Goal: Submit feedback/report problem

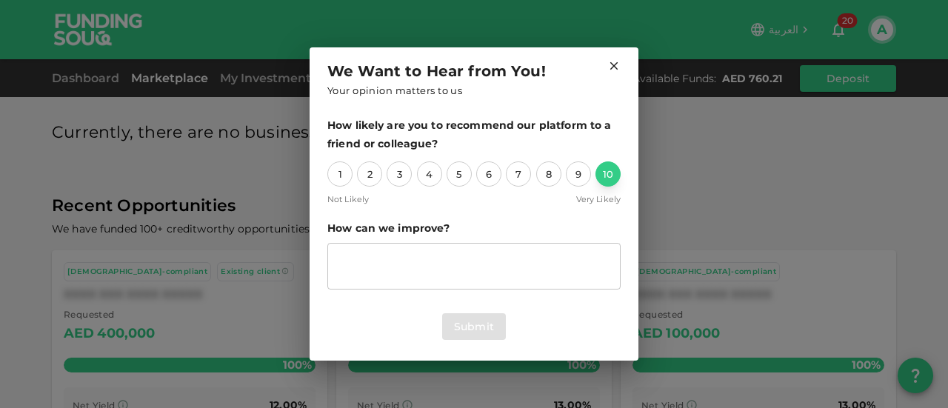
click at [609, 176] on div "10" at bounding box center [608, 173] width 25 height 25
click at [553, 173] on div "8" at bounding box center [548, 173] width 25 height 25
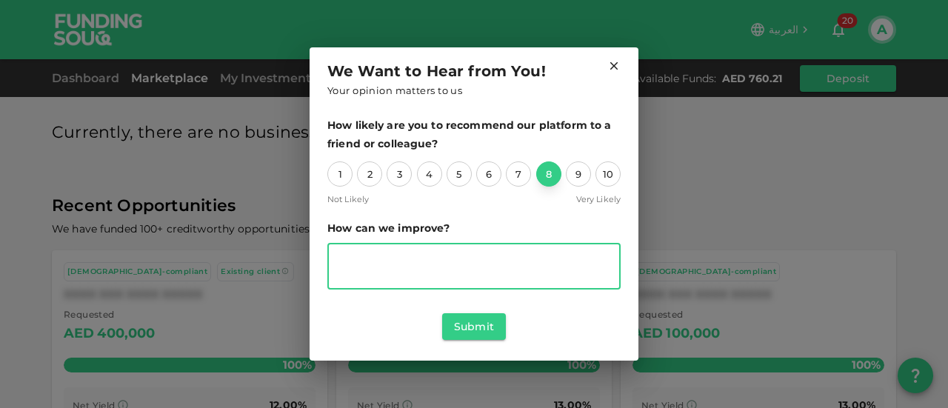
click at [424, 265] on textarea "suggestion" at bounding box center [474, 267] width 273 height 34
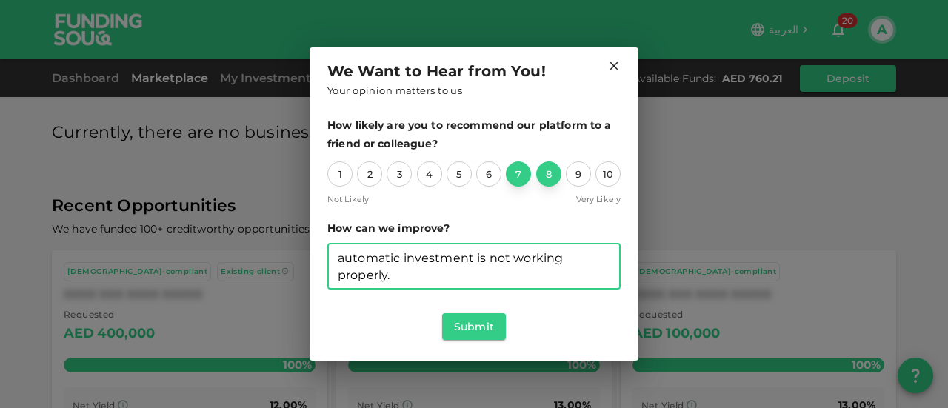
type textarea "automatic investment is not working properly."
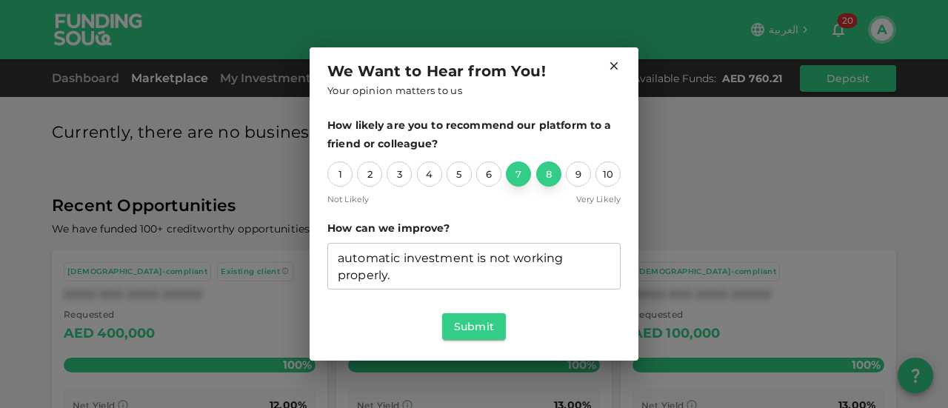
click at [520, 171] on div "7" at bounding box center [518, 173] width 25 height 25
click at [486, 331] on button "Submit" at bounding box center [474, 326] width 64 height 27
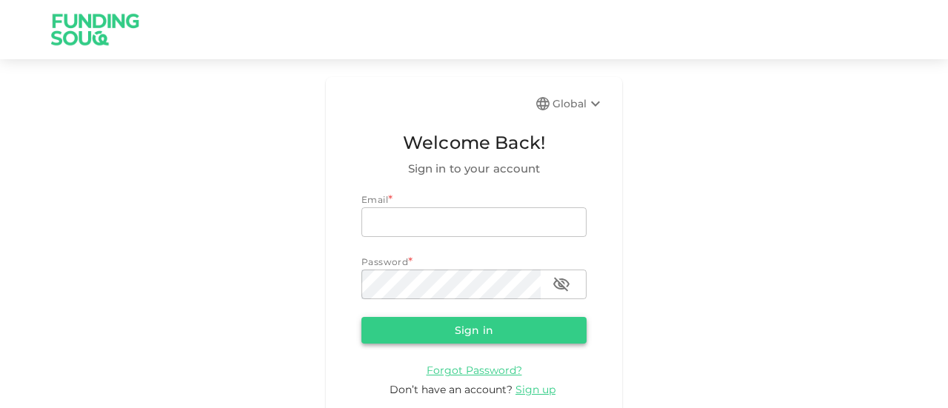
type input "guidahmed@gmail.com"
click at [532, 336] on button "Sign in" at bounding box center [474, 330] width 225 height 27
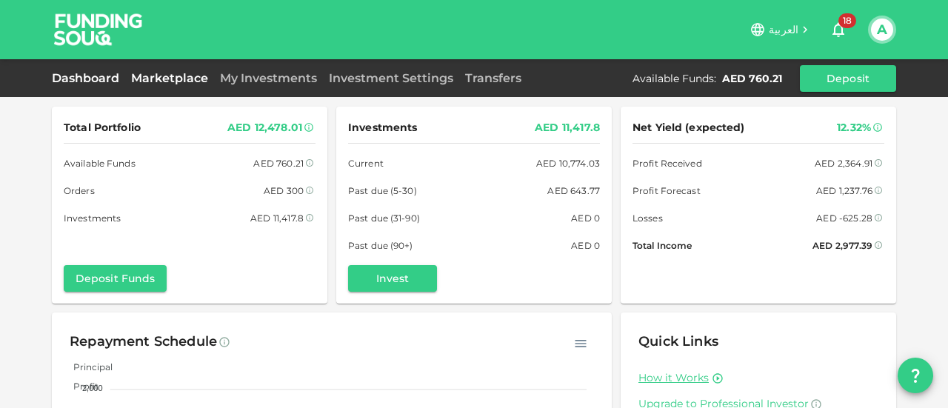
click at [139, 75] on link "Marketplace" at bounding box center [169, 78] width 89 height 14
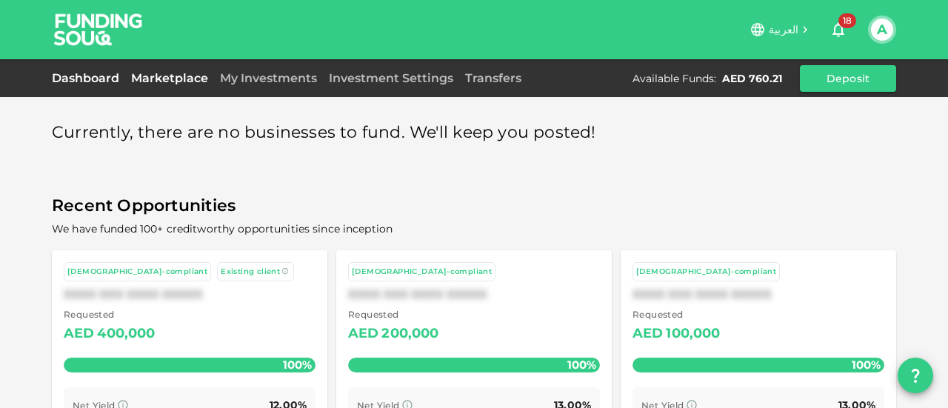
click at [113, 76] on link "Dashboard" at bounding box center [88, 78] width 73 height 14
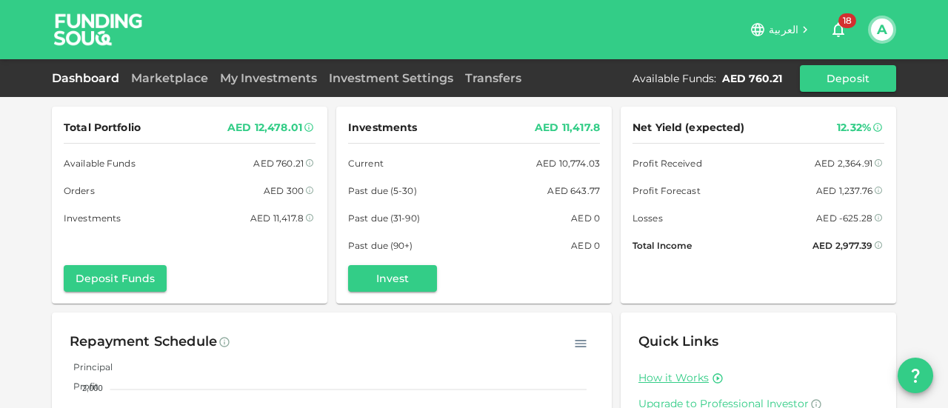
scroll to position [204, 0]
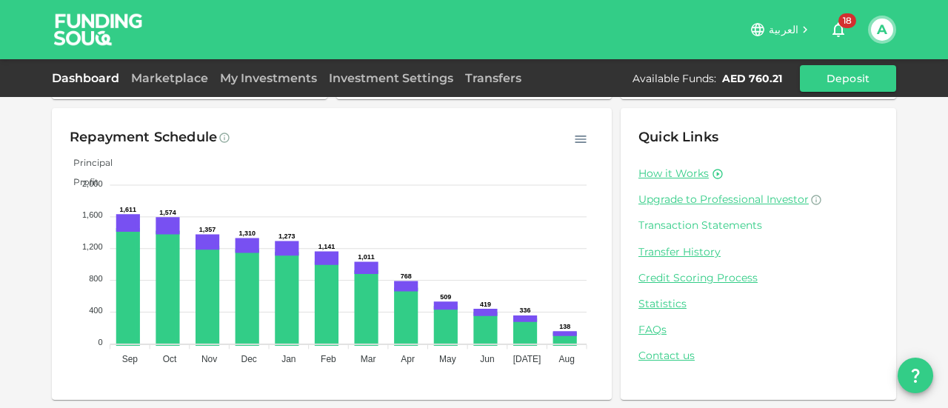
click at [672, 229] on link "Transaction Statements" at bounding box center [759, 226] width 240 height 14
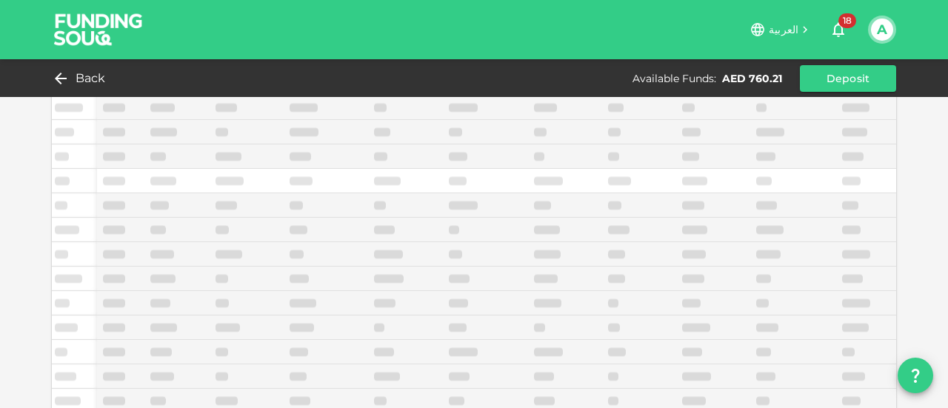
scroll to position [144, 0]
